Goal: Task Accomplishment & Management: Manage account settings

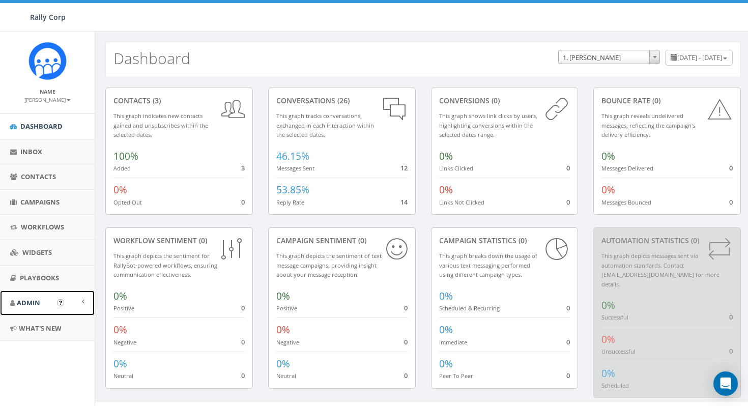
click at [34, 298] on span "Admin" at bounding box center [28, 302] width 23 height 9
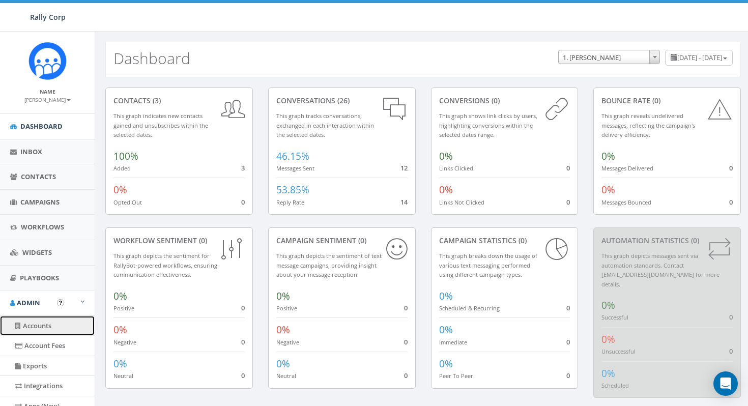
click at [41, 326] on link "Accounts" at bounding box center [47, 326] width 95 height 20
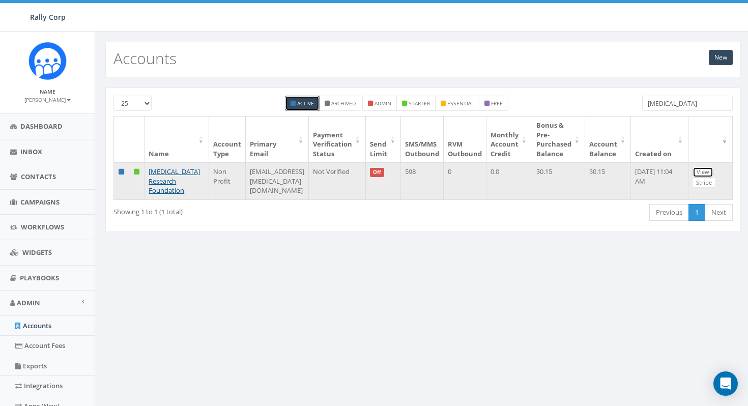
click at [707, 173] on link "View" at bounding box center [702, 172] width 21 height 11
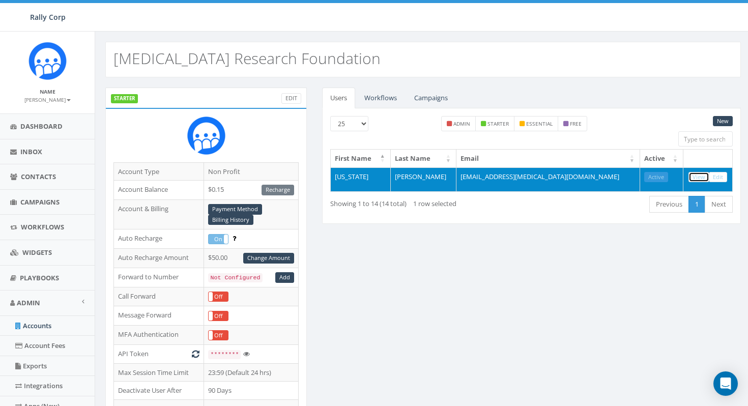
click at [704, 174] on link "View" at bounding box center [698, 177] width 21 height 11
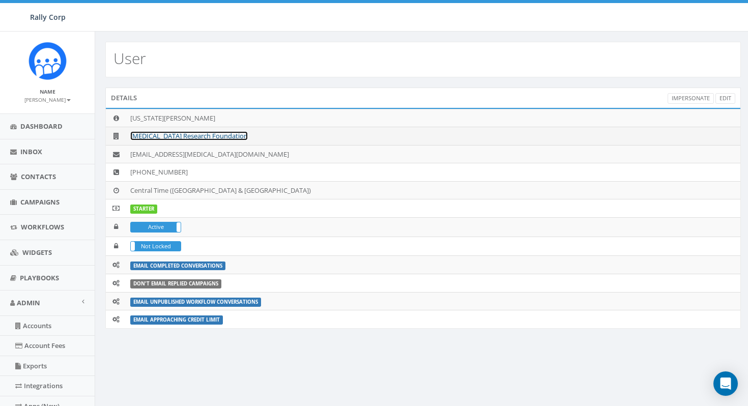
click at [170, 135] on link "[MEDICAL_DATA] Research Foundation" at bounding box center [189, 135] width 118 height 9
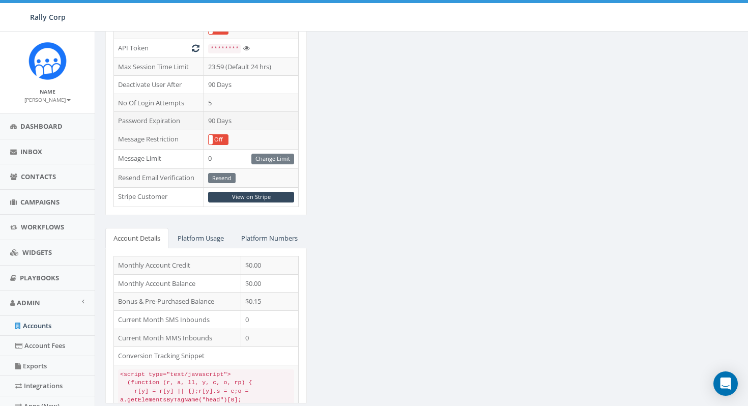
scroll to position [346, 0]
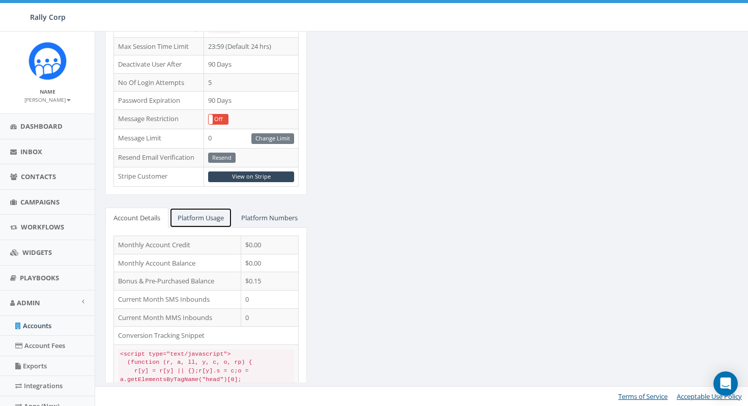
click at [210, 208] on link "Platform Usage" at bounding box center [200, 218] width 63 height 21
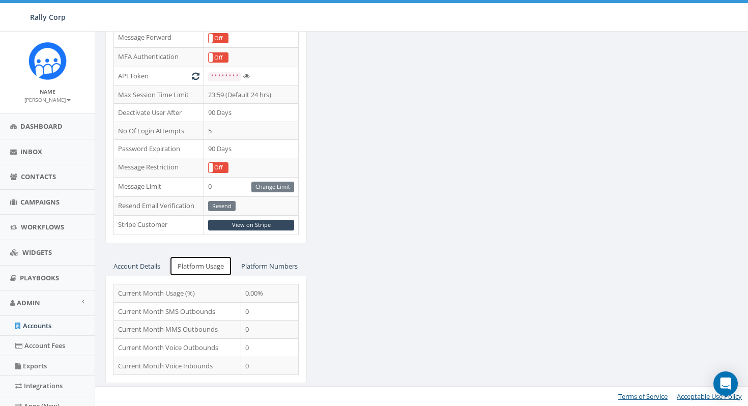
scroll to position [298, 0]
click at [233, 262] on link "Platform Numbers" at bounding box center [269, 266] width 73 height 21
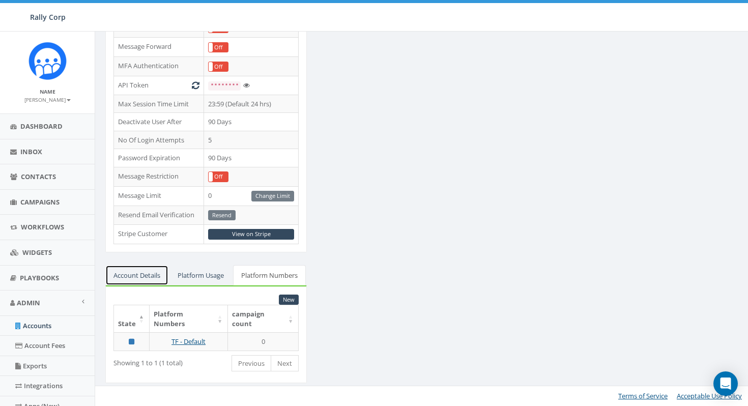
click at [148, 265] on link "Account Details" at bounding box center [136, 275] width 63 height 21
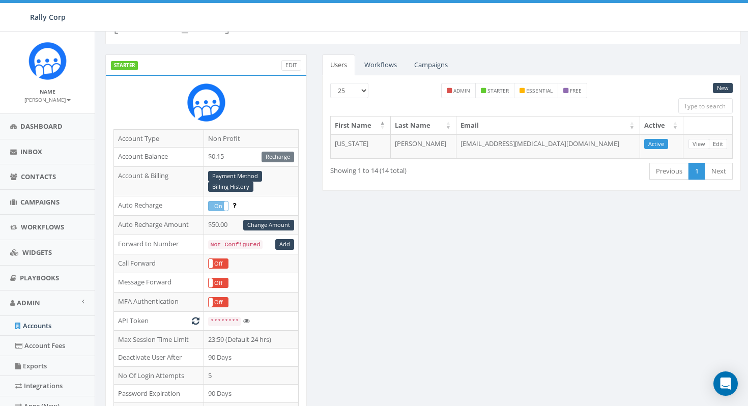
scroll to position [0, 0]
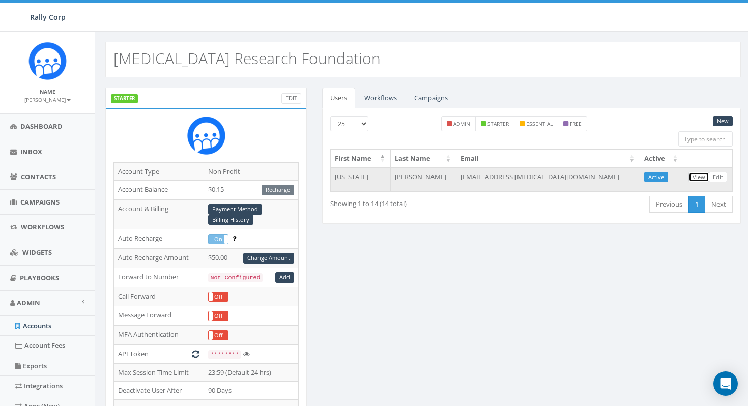
click at [699, 177] on link "View" at bounding box center [698, 177] width 21 height 11
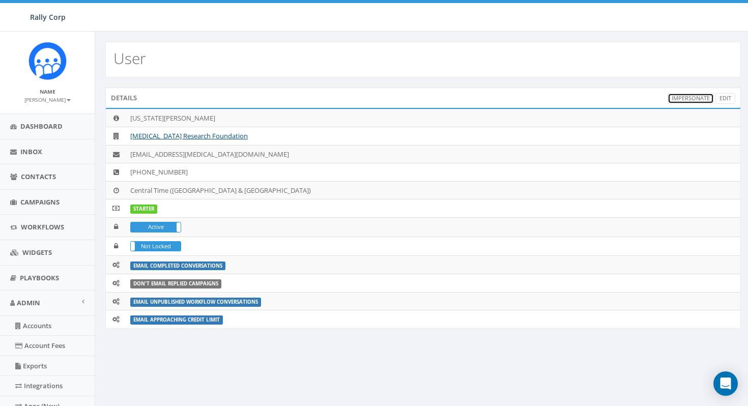
click at [688, 97] on link "Impersonate" at bounding box center [690, 98] width 46 height 11
